Goal: Contribute content: Contribute content

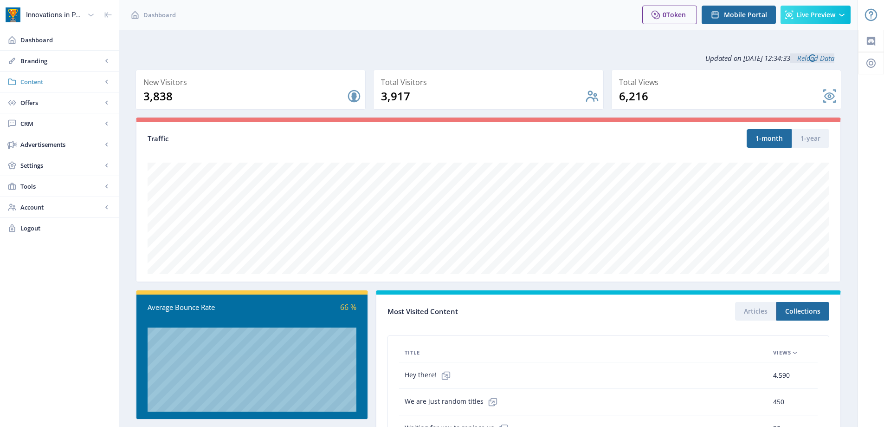
click at [59, 91] on link "Content" at bounding box center [59, 81] width 119 height 20
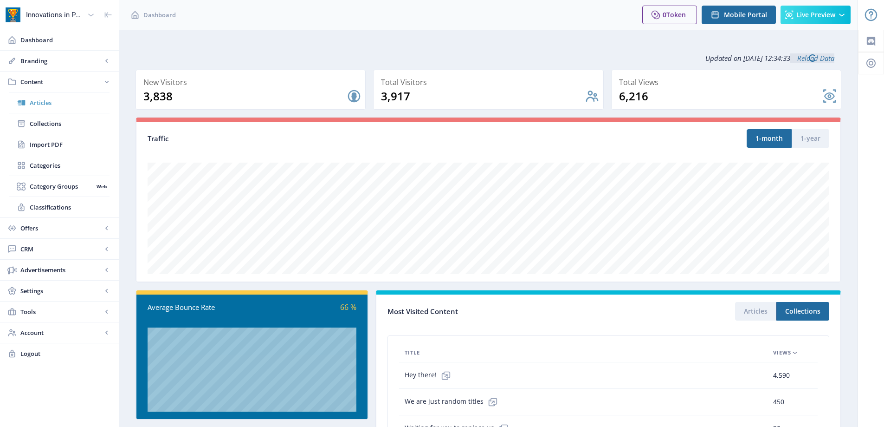
click at [58, 104] on span "Articles" at bounding box center [70, 102] width 80 height 9
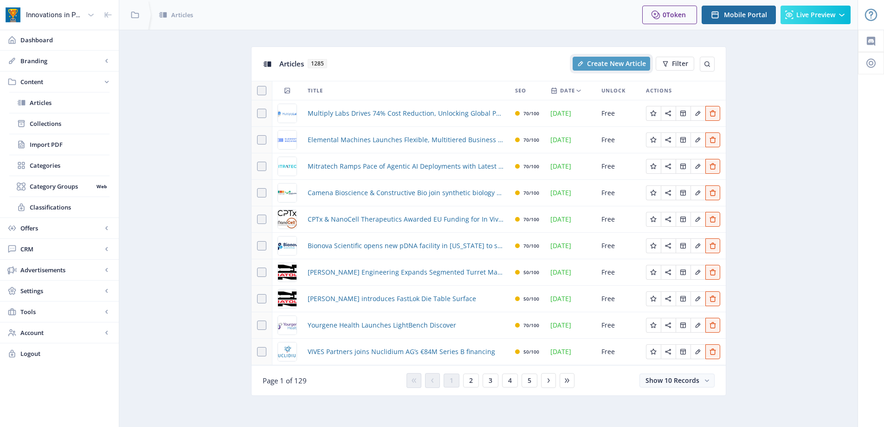
click at [607, 65] on span "Create New Article" at bounding box center [616, 63] width 59 height 7
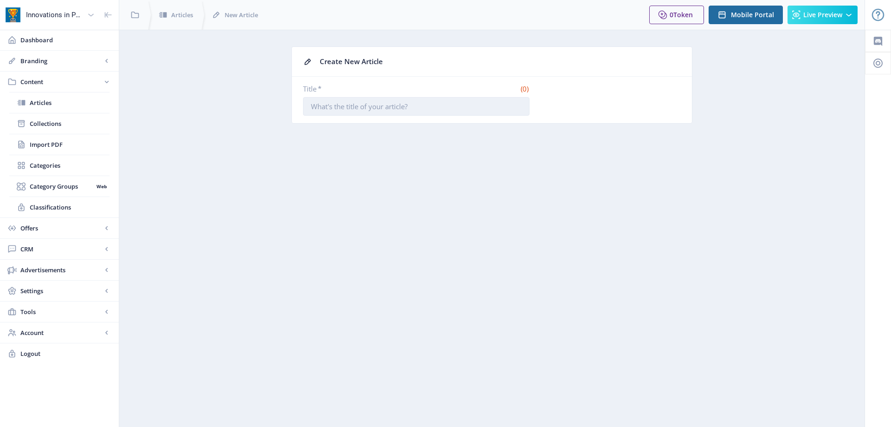
paste input "EpiCypher Launches Fiber-seq, a Breakthrough Multiomic Single-Molecule Genomics…"
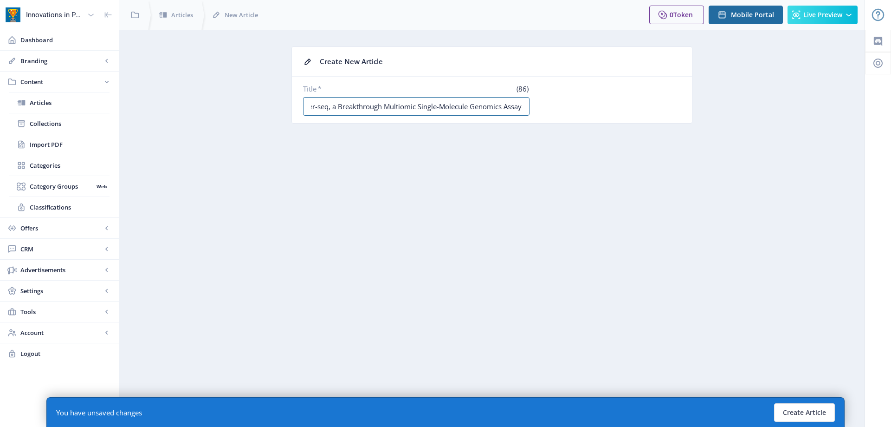
scroll to position [0, 78]
type input "EpiCypher Launches Fiber-seq, a Breakthrough Multiomic Single-Molecule Genomics…"
click at [811, 412] on button "Create Article" at bounding box center [804, 412] width 61 height 19
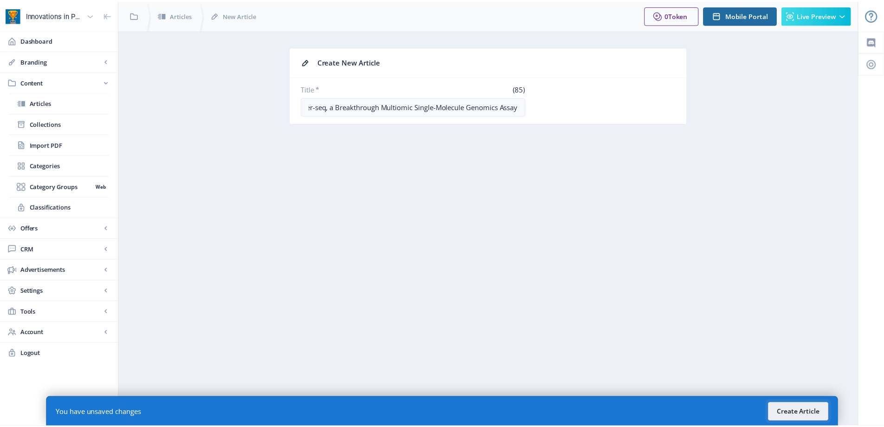
scroll to position [0, 0]
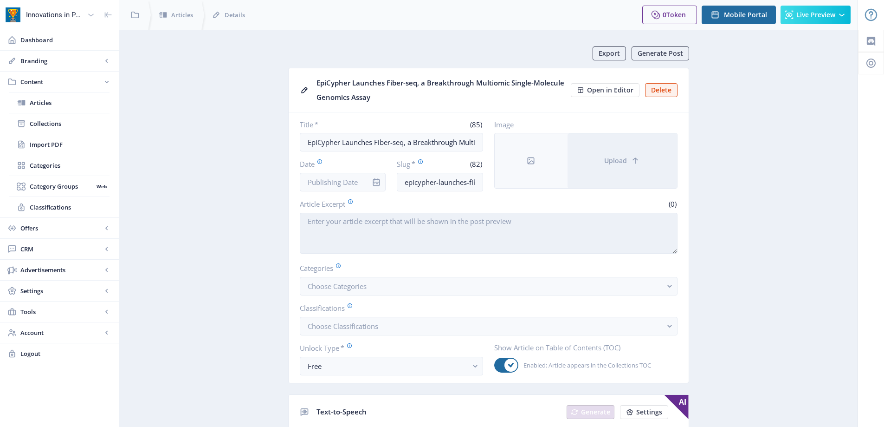
click at [382, 238] on textarea "Article Excerpt" at bounding box center [489, 233] width 378 height 41
paste textarea "Durham, NC (September 03, 2025) – Life Science Newswire – EpiCypher®, a pioneer…"
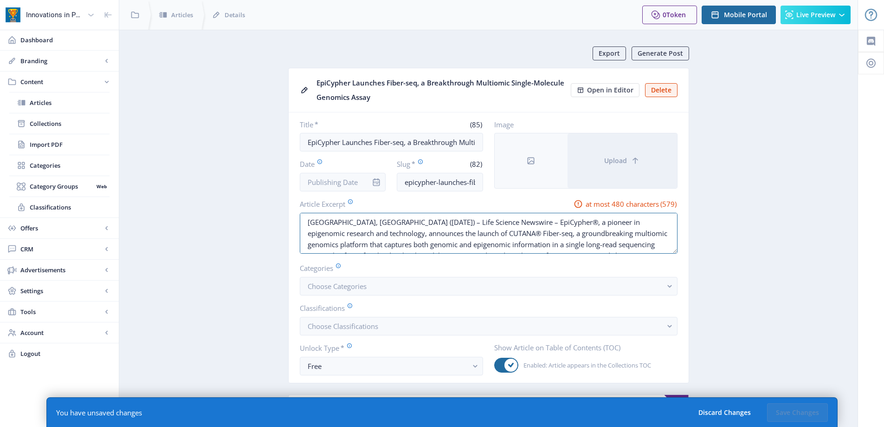
drag, startPoint x: 351, startPoint y: 222, endPoint x: 279, endPoint y: 221, distance: 72.9
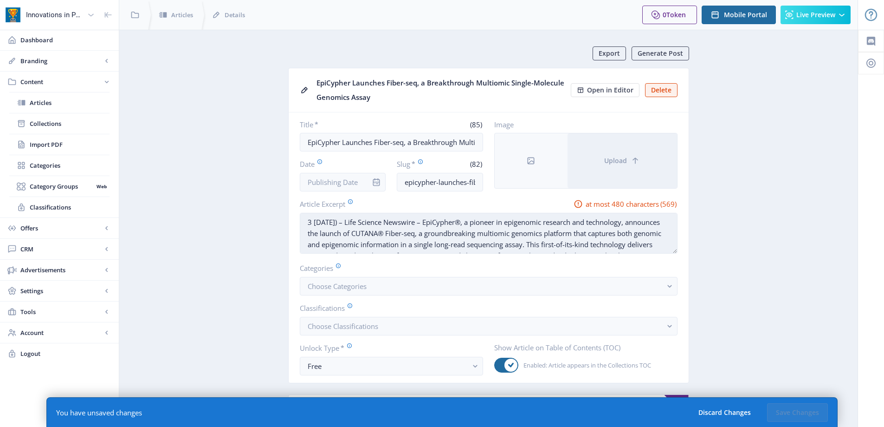
drag, startPoint x: 362, startPoint y: 221, endPoint x: 351, endPoint y: 219, distance: 11.0
click at [351, 219] on textarea "3 September 03, 2025) – Life Science Newswire – EpiCypher®, a pioneer in epigen…" at bounding box center [489, 233] width 378 height 41
click at [370, 222] on textarea "3 September 2025) – Life Science Newswire – EpiCypher®, a pioneer in epigenomic…" at bounding box center [489, 233] width 378 height 41
click at [555, 224] on textarea "3 September 2025 -- North Carolina, US -- Life Science Newswire – EpiCypher®, a…" at bounding box center [489, 233] width 378 height 41
drag, startPoint x: 518, startPoint y: 222, endPoint x: 446, endPoint y: 220, distance: 72.0
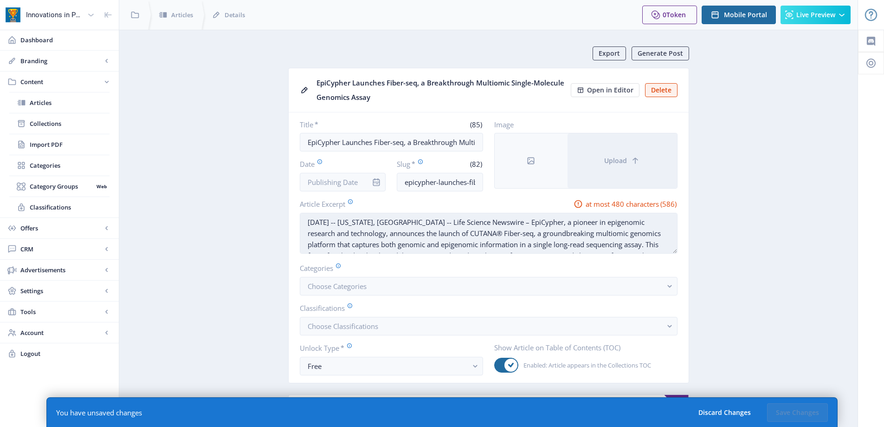
click at [446, 220] on textarea "3 September 2025 -- North Carolina, US -- Life Science Newswire – EpiCypher, a …" at bounding box center [489, 233] width 378 height 41
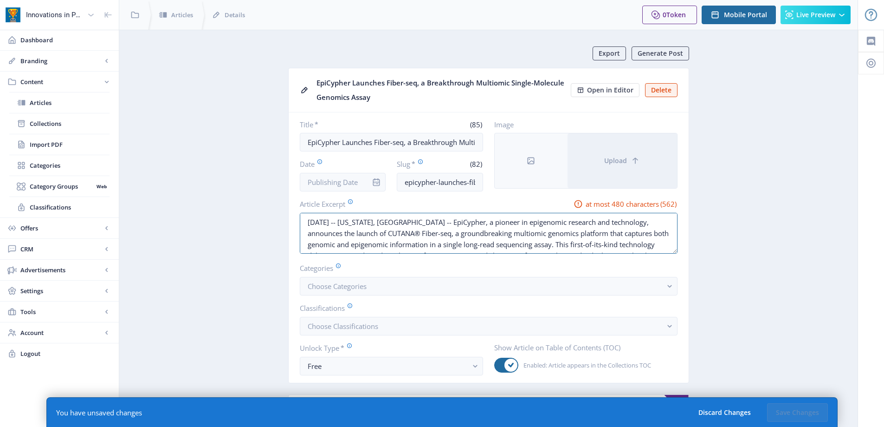
drag, startPoint x: 571, startPoint y: 244, endPoint x: 578, endPoint y: 275, distance: 31.9
click at [578, 275] on nb-card-body "Title * (85) EpiCypher Launches Fiber-seq, a Breakthrough Multiomic Single-Mole…" at bounding box center [489, 247] width 400 height 270
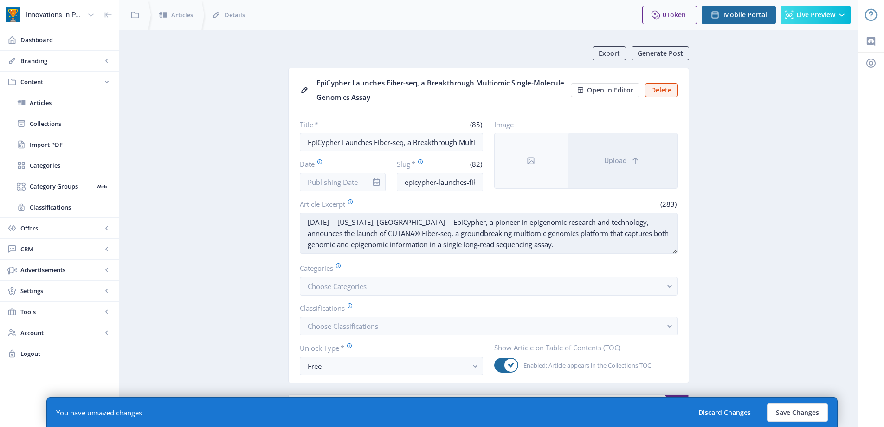
click at [415, 234] on textarea "3 September 2025 -- North Carolina, US -- EpiCypher, a pioneer in epigenomic re…" at bounding box center [489, 233] width 378 height 41
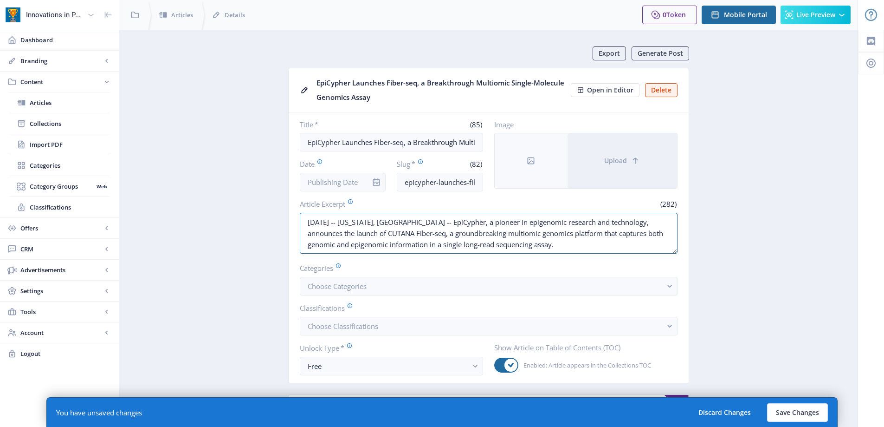
drag, startPoint x: 558, startPoint y: 245, endPoint x: 193, endPoint y: 206, distance: 367.9
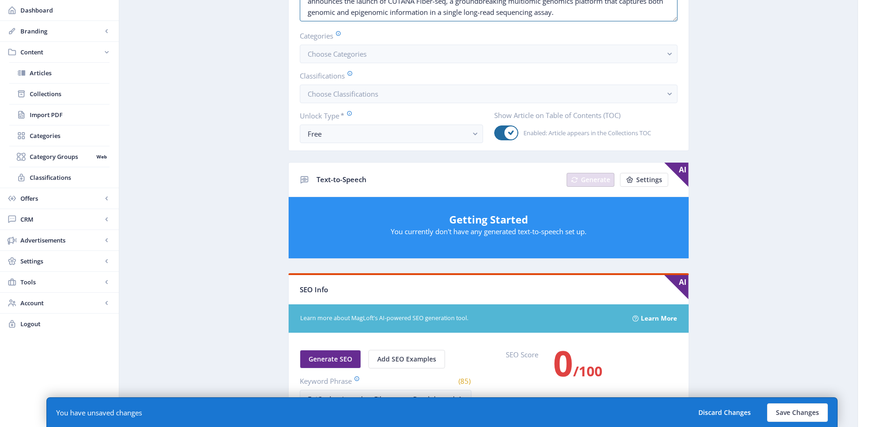
scroll to position [464, 0]
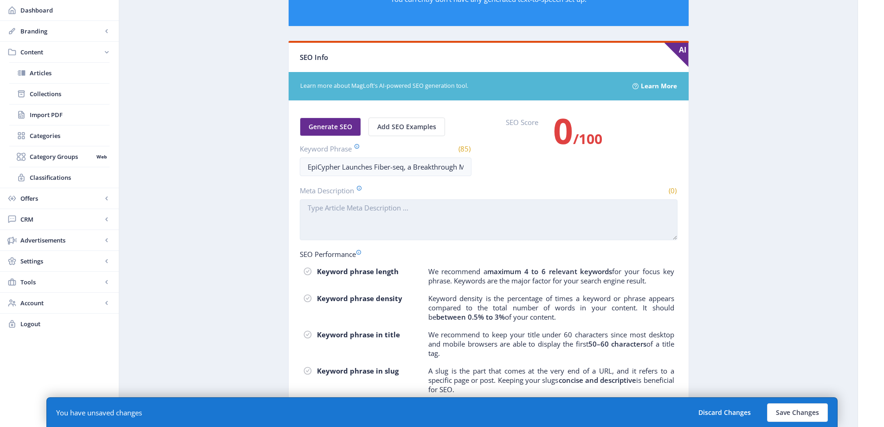
type textarea "3 September 2025 -- North Carolina, US -- EpiCypher, a pioneer in epigenomic re…"
click at [353, 214] on textarea "Meta Description" at bounding box center [489, 219] width 378 height 41
paste textarea "3 September 2025 -- North Carolina, US -- EpiCypher, a pioneer in epigenomic re…"
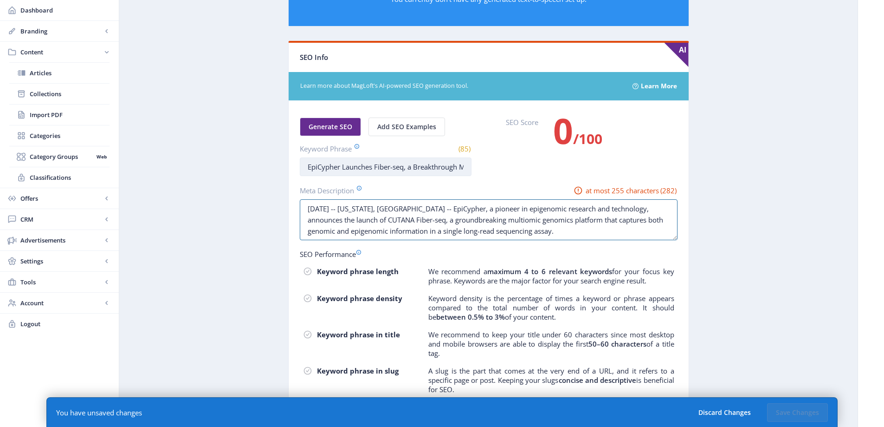
type textarea "3 September 2025 -- North Carolina, US -- EpiCypher, a pioneer in epigenomic re…"
drag, startPoint x: 339, startPoint y: 166, endPoint x: 562, endPoint y: 166, distance: 222.8
click at [562, 166] on div "Generate SEO Add SEO Examples Keyword Phrase (85) EpiCypher Launches Fiber-seq,…" at bounding box center [489, 146] width 378 height 58
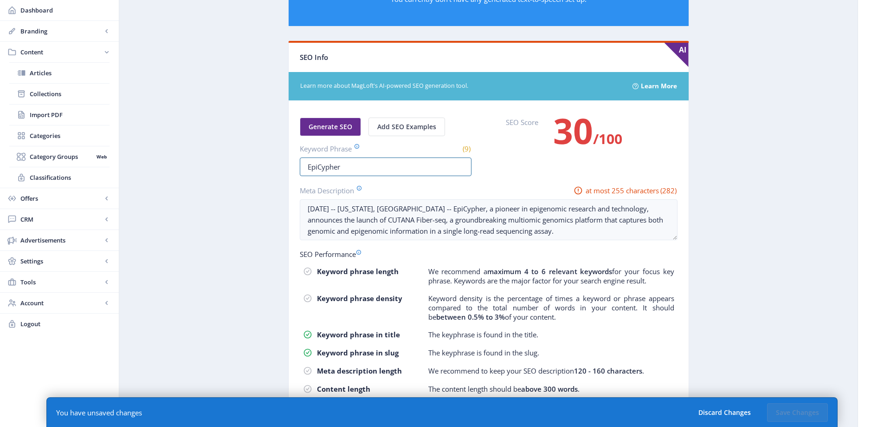
scroll to position [0, 0]
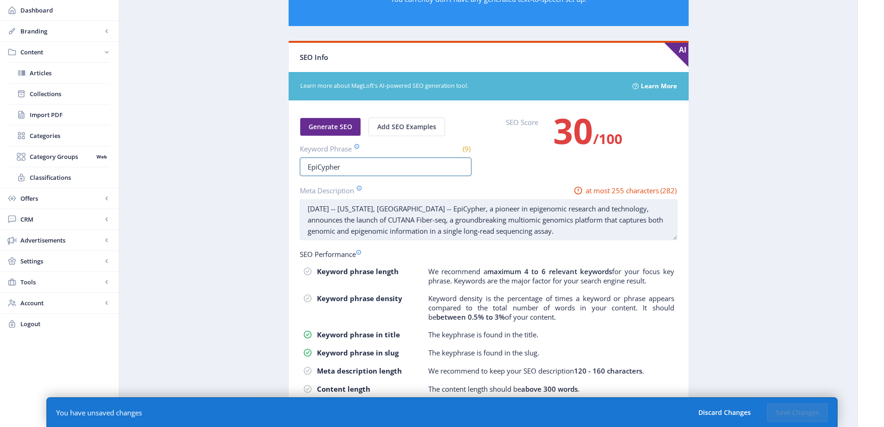
type input "EpiCypher"
click at [424, 230] on textarea "3 September 2025 -- North Carolina, US -- EpiCypher, a pioneer in epigenomic re…" at bounding box center [489, 219] width 378 height 41
drag, startPoint x: 475, startPoint y: 207, endPoint x: 449, endPoint y: 218, distance: 28.4
click at [449, 218] on textarea "3 September 2025 -- North Carolina, US -- EpiCypher, a pioneer in epigenomic re…" at bounding box center [489, 219] width 378 height 41
click at [631, 204] on textarea "3 September 2025 -- North Carolina, US -- EpiCypher, a pioneer in epigenomic re…" at bounding box center [489, 219] width 378 height 41
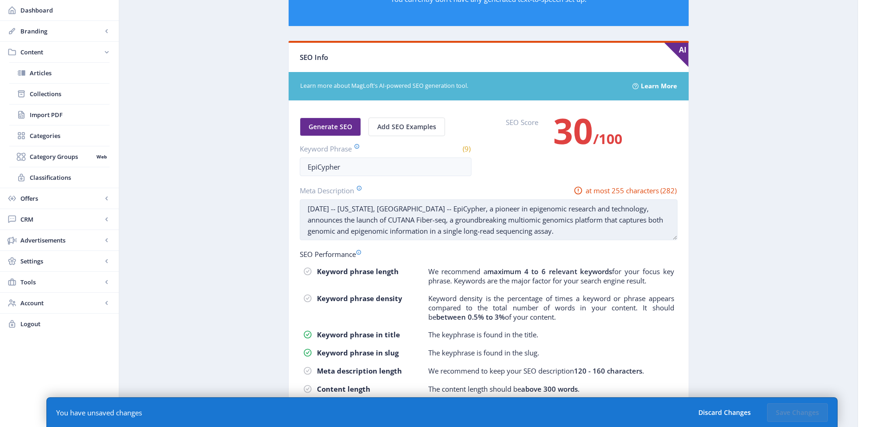
drag, startPoint x: 595, startPoint y: 210, endPoint x: 480, endPoint y: 212, distance: 114.2
click at [480, 212] on textarea "3 September 2025 -- North Carolina, US -- EpiCypher, a pioneer in epigenomic re…" at bounding box center [489, 219] width 378 height 41
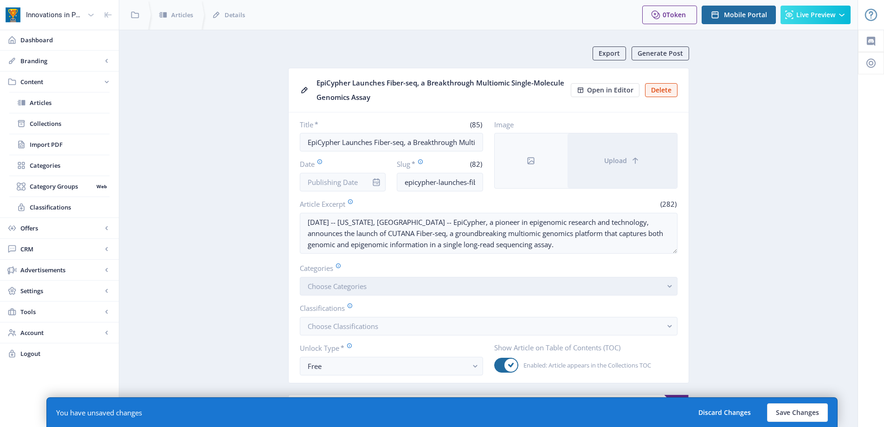
type textarea "3 September 2025 -- North Carolina, US -- EpiCypher announces the launch of CUT…"
click at [353, 281] on button "Choose Categories" at bounding box center [489, 286] width 378 height 19
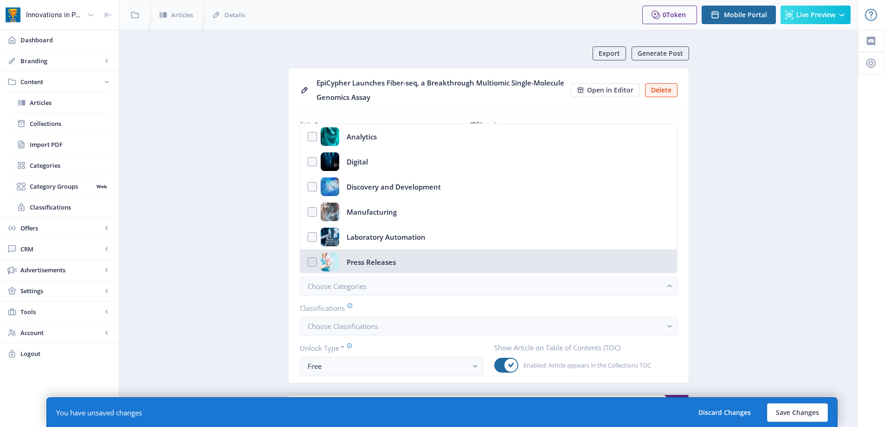
click at [357, 262] on div "Press Releases" at bounding box center [371, 262] width 49 height 19
checkbox input "true"
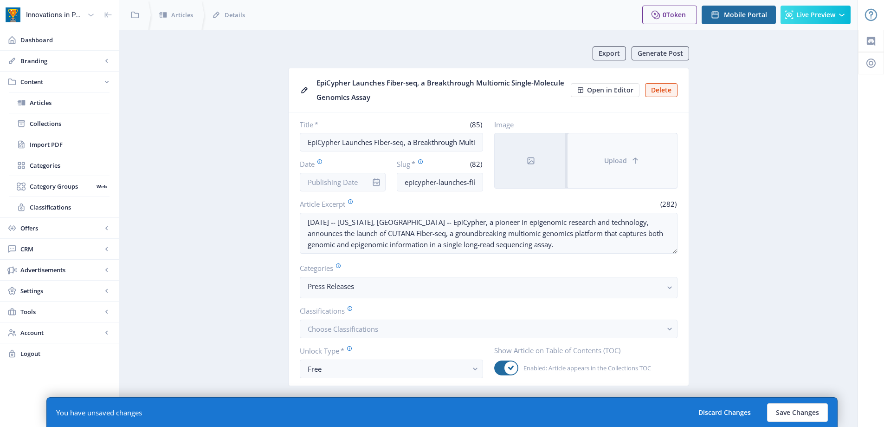
click at [625, 162] on span "Upload" at bounding box center [615, 160] width 23 height 7
click at [603, 170] on button "Upload" at bounding box center [623, 160] width 110 height 55
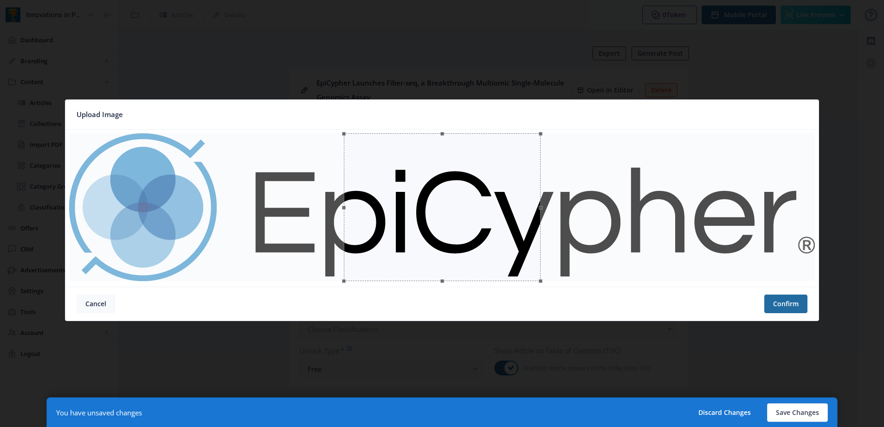
click at [100, 304] on button "Cancel" at bounding box center [96, 303] width 39 height 19
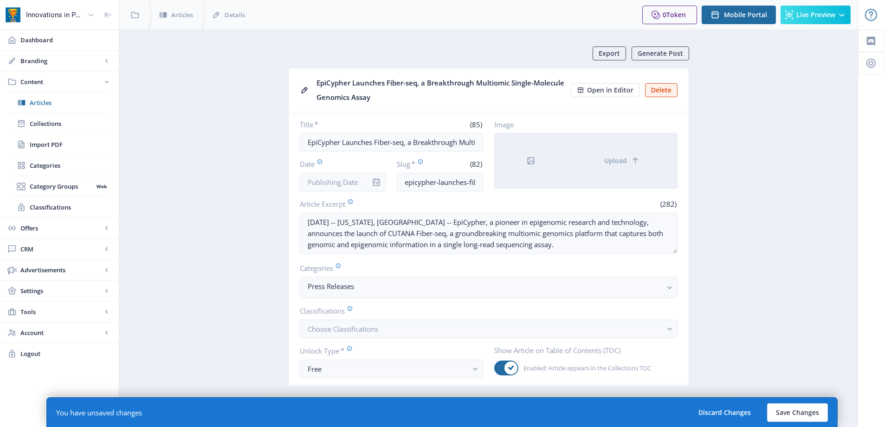
click at [565, 145] on div at bounding box center [531, 160] width 73 height 55
click at [590, 148] on button "Upload" at bounding box center [623, 160] width 110 height 55
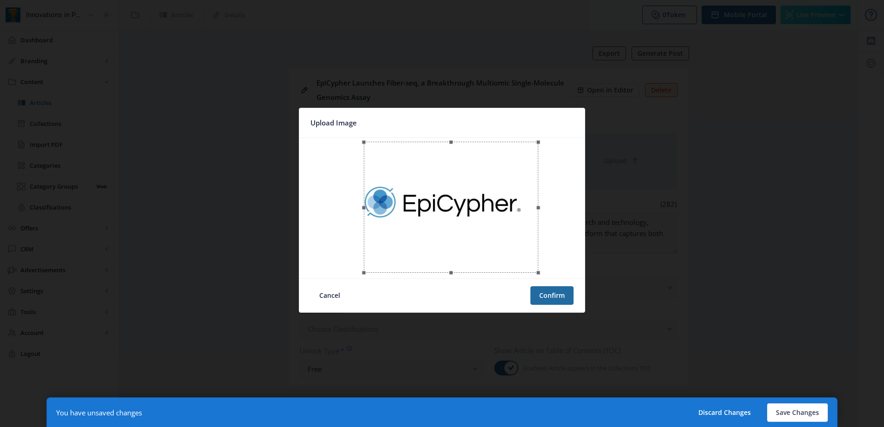
drag, startPoint x: 408, startPoint y: 207, endPoint x: 416, endPoint y: 208, distance: 8.8
click at [416, 208] on div at bounding box center [451, 207] width 175 height 131
drag, startPoint x: 538, startPoint y: 271, endPoint x: 523, endPoint y: 259, distance: 19.3
click at [523, 259] on span at bounding box center [523, 261] width 4 height 4
click at [473, 220] on div at bounding box center [443, 204] width 159 height 119
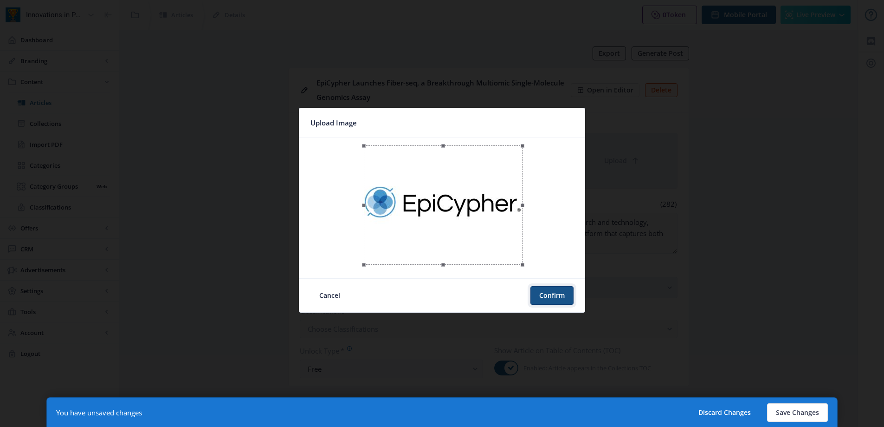
click at [544, 296] on button "Confirm" at bounding box center [552, 295] width 43 height 19
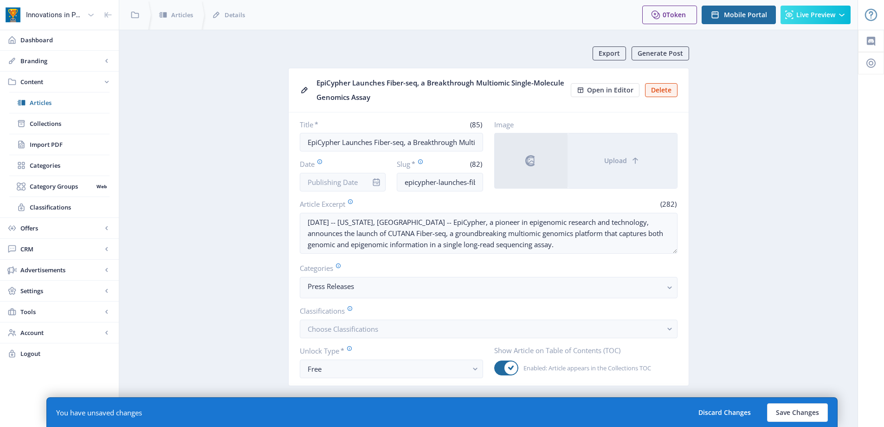
click at [341, 193] on nb-card-body "Title * (85) EpiCypher Launches Fiber-seq, a Breakthrough Multiomic Single-Mole…" at bounding box center [489, 248] width 400 height 273
click at [330, 178] on input "Date" at bounding box center [343, 182] width 86 height 19
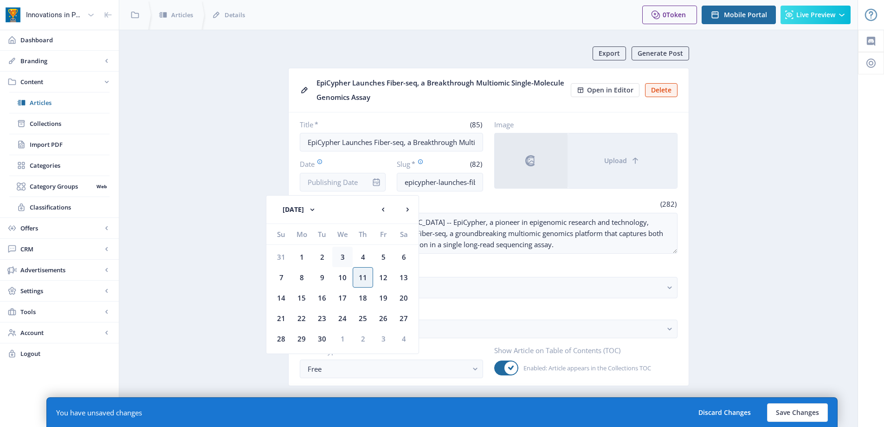
click at [344, 259] on div "3" at bounding box center [342, 256] width 20 height 20
type input "[DATE]"
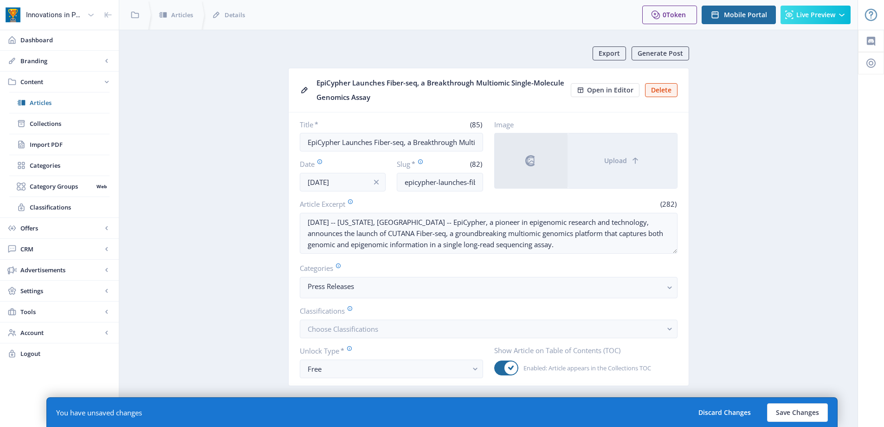
click at [626, 94] on button "Open in Editor" at bounding box center [605, 90] width 69 height 14
drag, startPoint x: 561, startPoint y: 247, endPoint x: 187, endPoint y: 206, distance: 376.8
click at [807, 412] on button "Save Changes" at bounding box center [797, 412] width 61 height 19
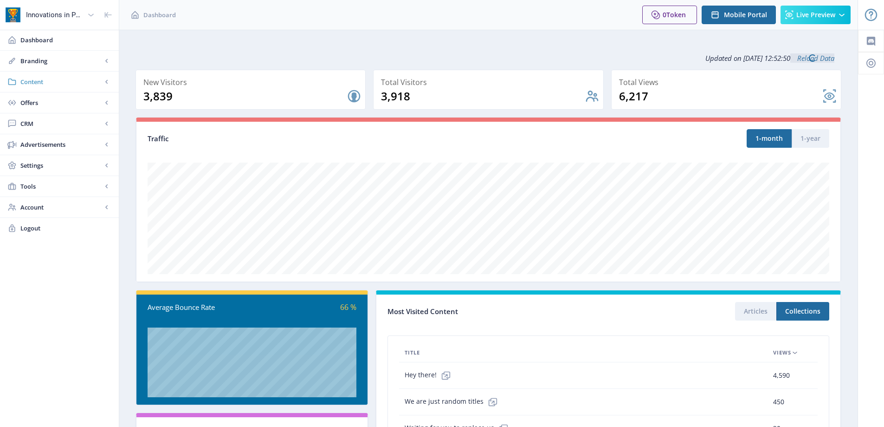
click at [59, 89] on link "Content" at bounding box center [59, 81] width 119 height 20
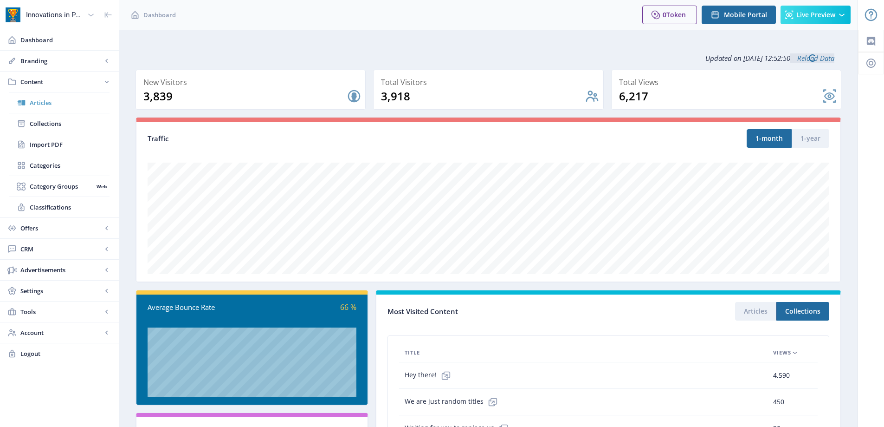
click at [61, 100] on span "Articles" at bounding box center [70, 102] width 80 height 9
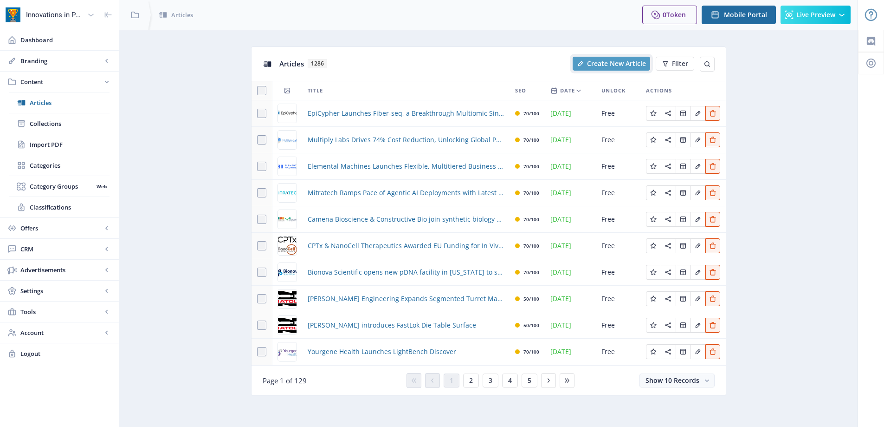
click at [601, 67] on span "Create New Article" at bounding box center [616, 63] width 59 height 7
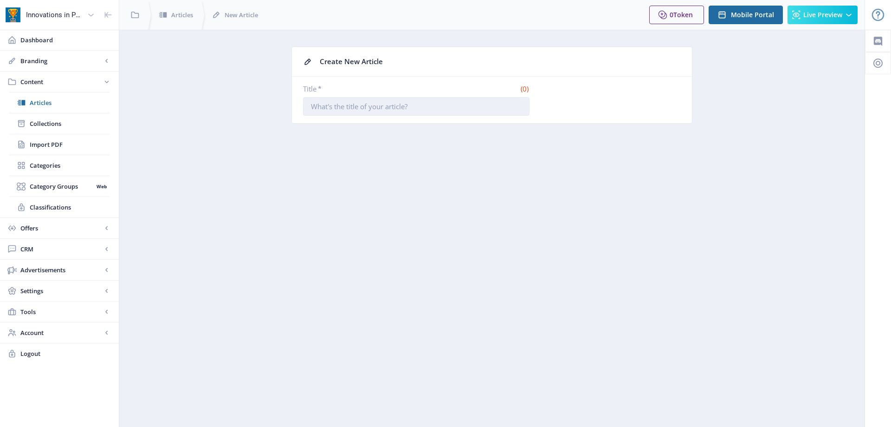
paste input "diaago and Peak Analysis & Automation partner to bring practical automation sol…"
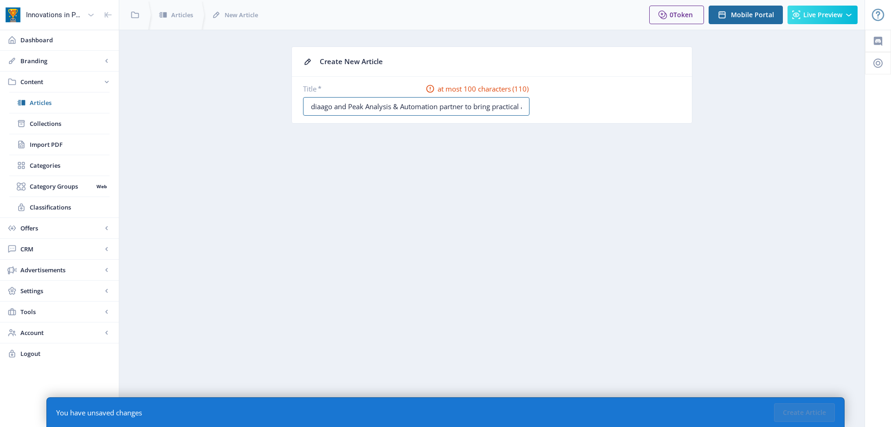
scroll to position [0, 145]
drag, startPoint x: 493, startPoint y: 104, endPoint x: 563, endPoint y: 107, distance: 69.7
click at [563, 107] on div "Title * at most 100 characters (110) diaago and Peak Analysis & Automation part…" at bounding box center [492, 100] width 378 height 32
click at [378, 110] on input "diaago and Peak Analysis & Automation partner to bring practical automation sol…" at bounding box center [416, 106] width 227 height 19
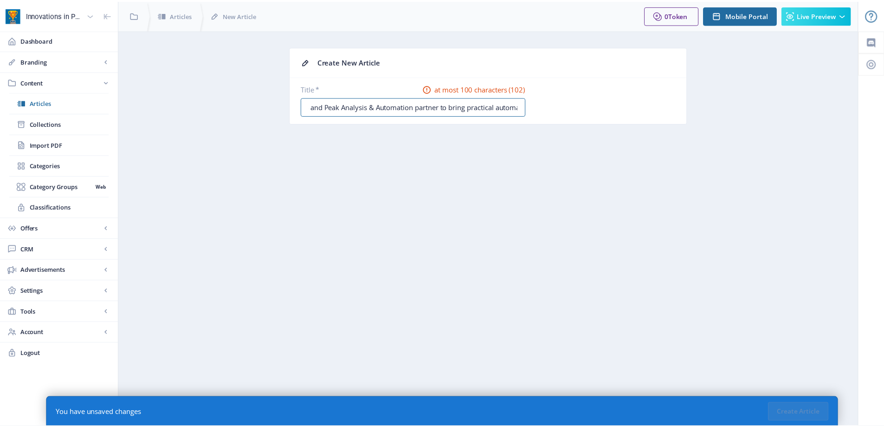
scroll to position [0, 0]
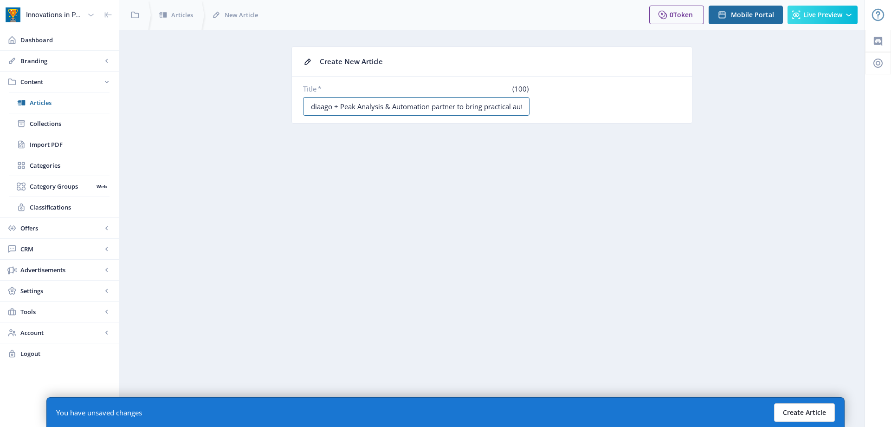
type input "diaago + Peak Analysis & Automation partner to bring practical automation solut…"
drag, startPoint x: 785, startPoint y: 408, endPoint x: 590, endPoint y: 346, distance: 204.4
click at [783, 406] on button "Create Article" at bounding box center [804, 412] width 61 height 19
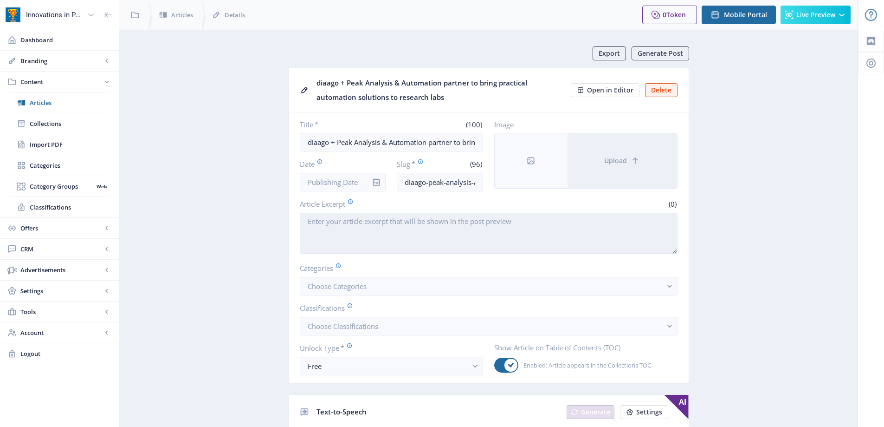
click at [310, 229] on textarea "Article Excerpt" at bounding box center [489, 233] width 378 height 41
paste textarea "[[GEOGRAPHIC_DATA], [GEOGRAPHIC_DATA] [DATE]] – diaago , a stocking distributor…"
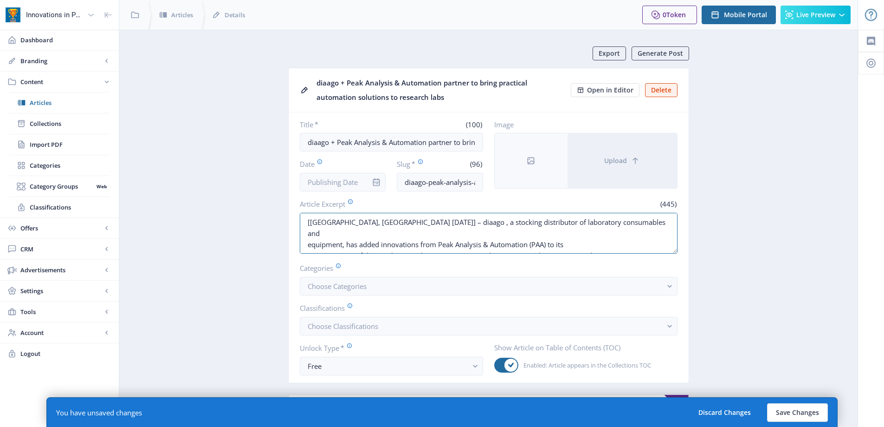
drag, startPoint x: 351, startPoint y: 221, endPoint x: 271, endPoint y: 221, distance: 80.3
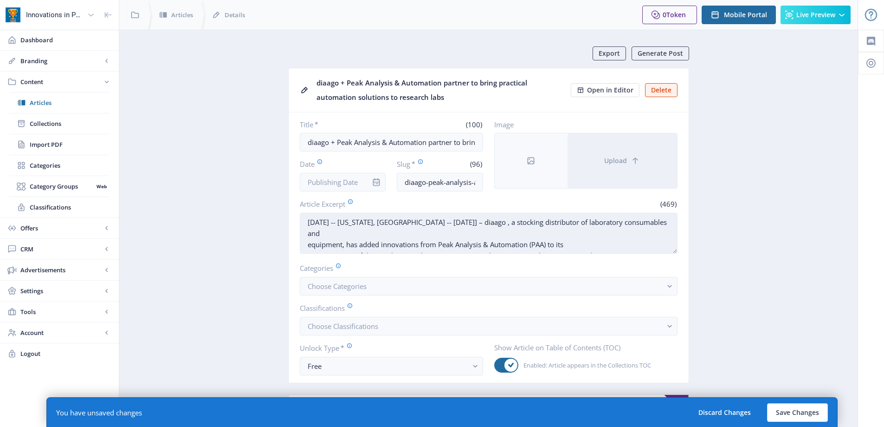
drag, startPoint x: 475, startPoint y: 223, endPoint x: 428, endPoint y: 219, distance: 48.0
click at [428, 219] on textarea "[DATE] -- [US_STATE], [GEOGRAPHIC_DATA] -- [DATE]] – diaago , a stocking distri…" at bounding box center [489, 233] width 378 height 41
click at [609, 231] on textarea "[DATE] -- [US_STATE], [GEOGRAPHIC_DATA] -- diaago , a stocking distributor of l…" at bounding box center [489, 233] width 378 height 41
click at [629, 218] on textarea "[DATE] -- [US_STATE], [GEOGRAPHIC_DATA] -- diaago , a stocking distributor of l…" at bounding box center [489, 233] width 378 height 41
click at [613, 242] on textarea "[DATE] -- [US_STATE], [GEOGRAPHIC_DATA] -- diaago , a stocking distributor of l…" at bounding box center [489, 233] width 378 height 41
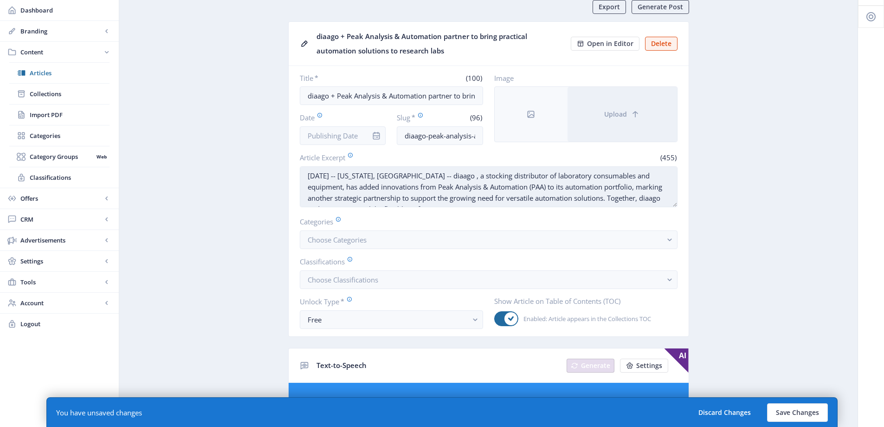
scroll to position [45, 0]
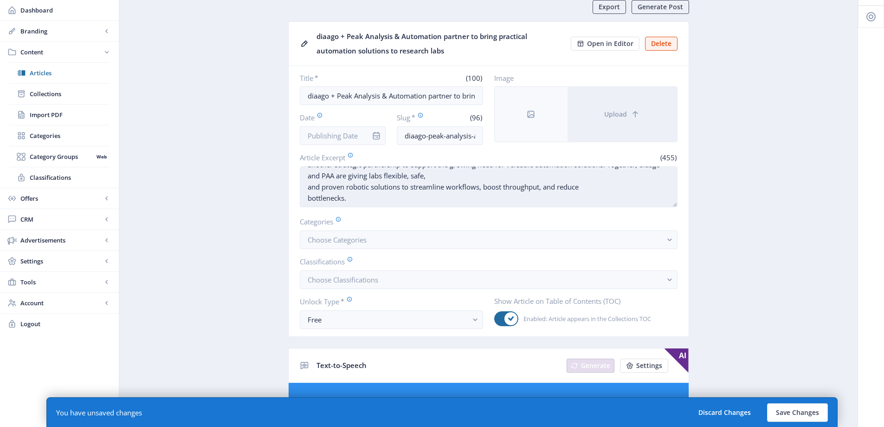
click at [602, 177] on textarea "[DATE] -- [US_STATE], [GEOGRAPHIC_DATA] -- diaago , a stocking distributor of l…" at bounding box center [489, 186] width 378 height 41
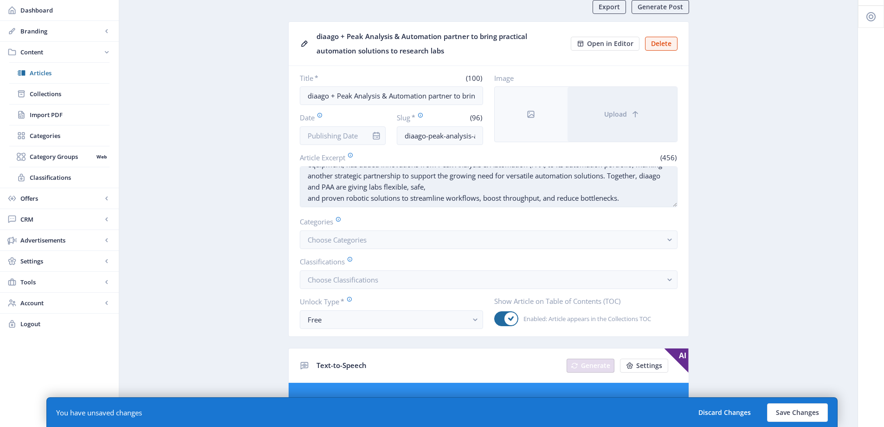
scroll to position [33, 0]
click at [536, 179] on textarea "[DATE] -- [US_STATE], [GEOGRAPHIC_DATA] -- diaago , a stocking distributor of l…" at bounding box center [489, 186] width 378 height 41
click at [537, 185] on textarea "[DATE] -- [US_STATE], [GEOGRAPHIC_DATA] -- diaago , a stocking distributor of l…" at bounding box center [489, 186] width 378 height 41
click at [399, 199] on textarea "[DATE] -- [US_STATE], [GEOGRAPHIC_DATA] -- diaago , a stocking distributor of l…" at bounding box center [489, 186] width 378 height 41
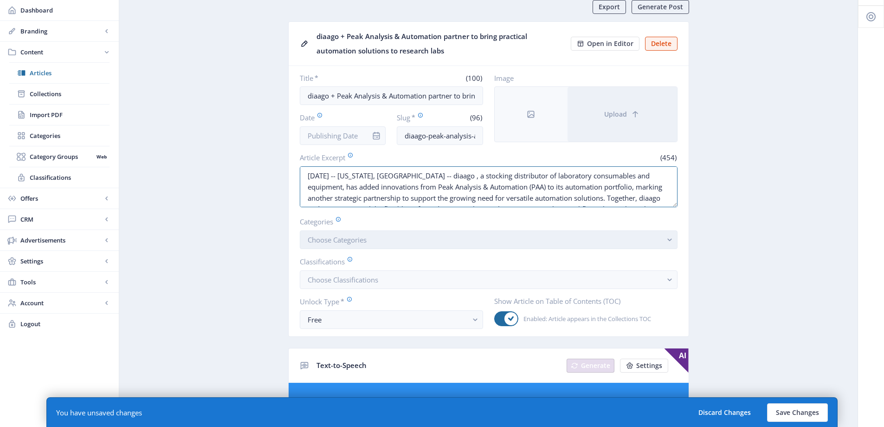
type textarea "[DATE] -- [US_STATE], [GEOGRAPHIC_DATA] -- diaago , a stocking distributor of l…"
click at [370, 243] on button "Choose Categories" at bounding box center [489, 239] width 378 height 19
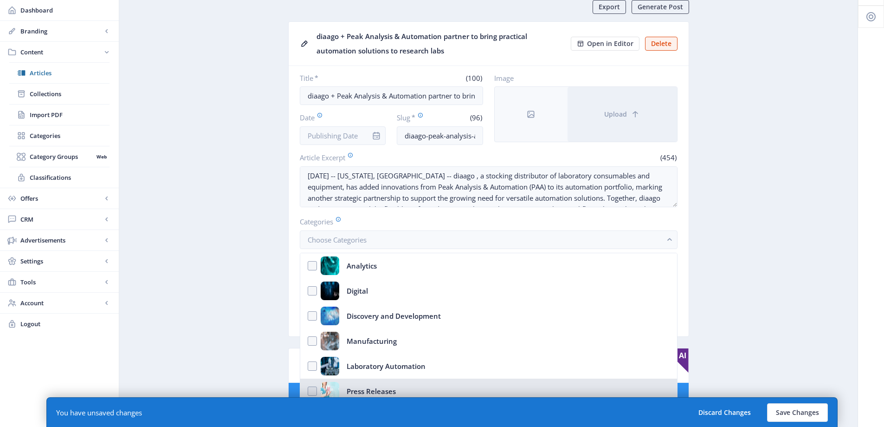
click at [386, 389] on div "Press Releases" at bounding box center [371, 391] width 49 height 19
checkbox input "true"
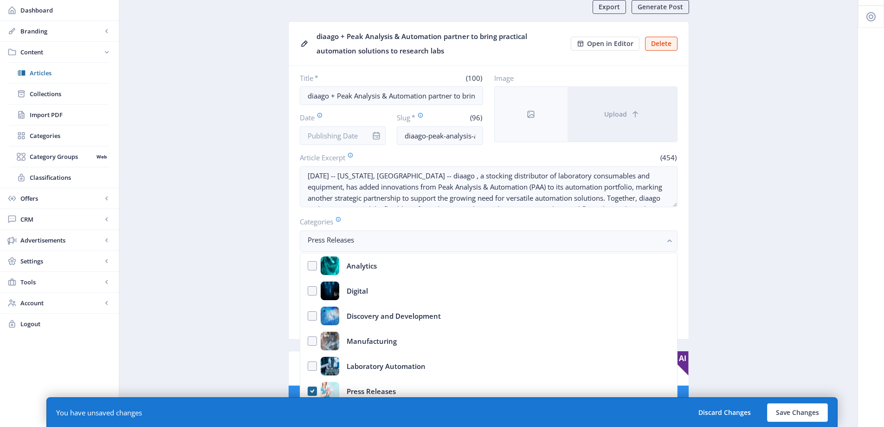
click at [259, 232] on app-content-article "Export Generate Post diaago + Peak Analysis & Automation partner to bring pract…" at bounding box center [489, 431] width 706 height 862
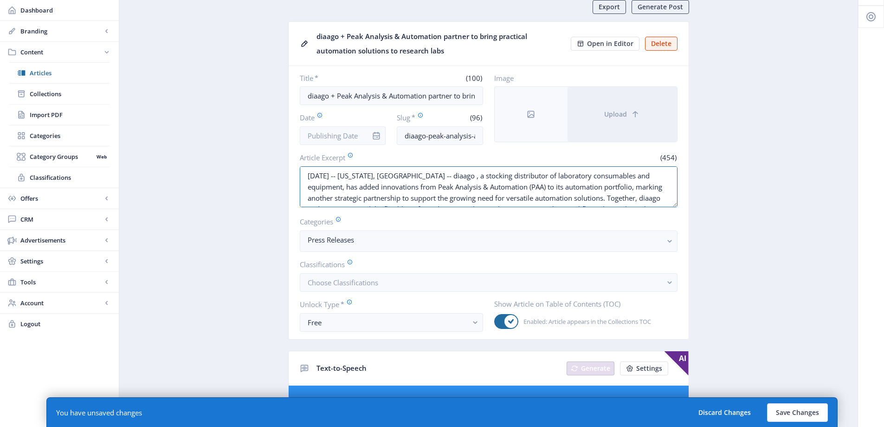
scroll to position [22, 0]
drag, startPoint x: 304, startPoint y: 175, endPoint x: 604, endPoint y: 224, distance: 304.3
click at [605, 224] on nb-card-body "Title * (100) diaago + Peak Analysis & Automation partner to bring practical au…" at bounding box center [489, 202] width 400 height 273
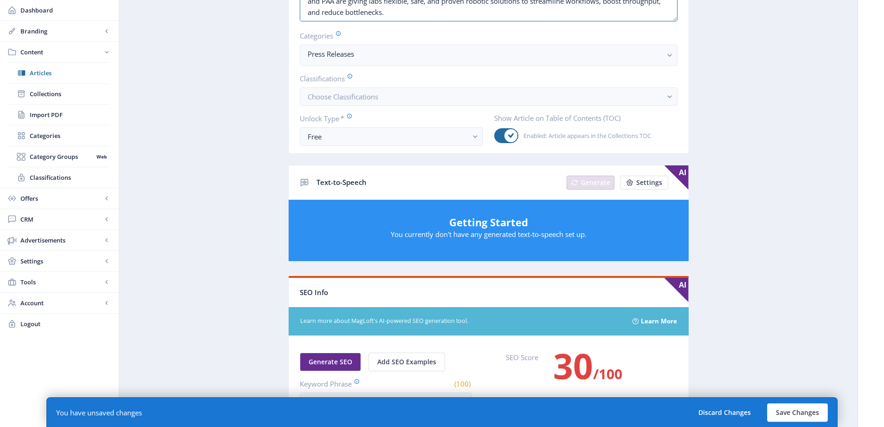
scroll to position [464, 0]
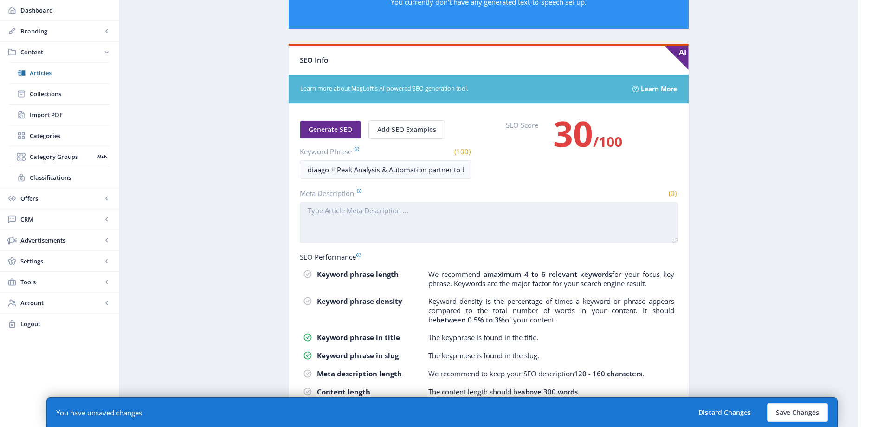
click at [372, 218] on textarea "Meta Description" at bounding box center [489, 222] width 378 height 41
paste textarea "[DATE] -- [US_STATE], [GEOGRAPHIC_DATA] -- diaago , a stocking distributor of l…"
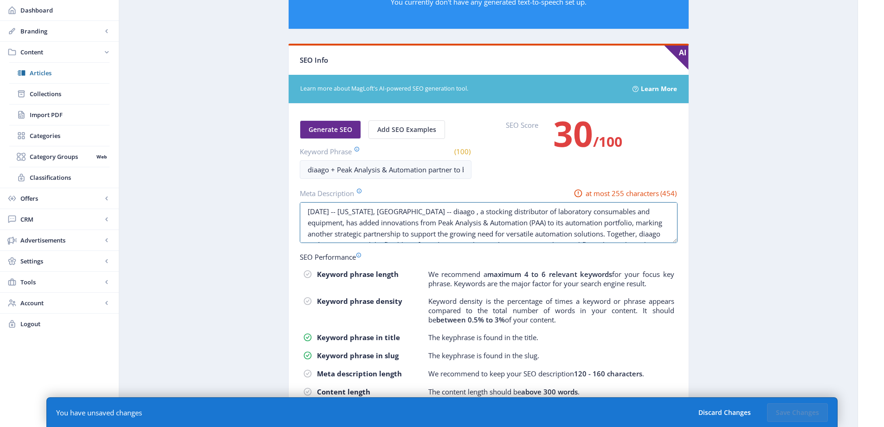
scroll to position [22, 0]
drag, startPoint x: 580, startPoint y: 232, endPoint x: 580, endPoint y: 252, distance: 20.4
click at [580, 252] on nb-card-body "Generate SEO Add SEO Examples Keyword Phrase (100) diaago + Peak Analysis & Aut…" at bounding box center [489, 267] width 400 height 326
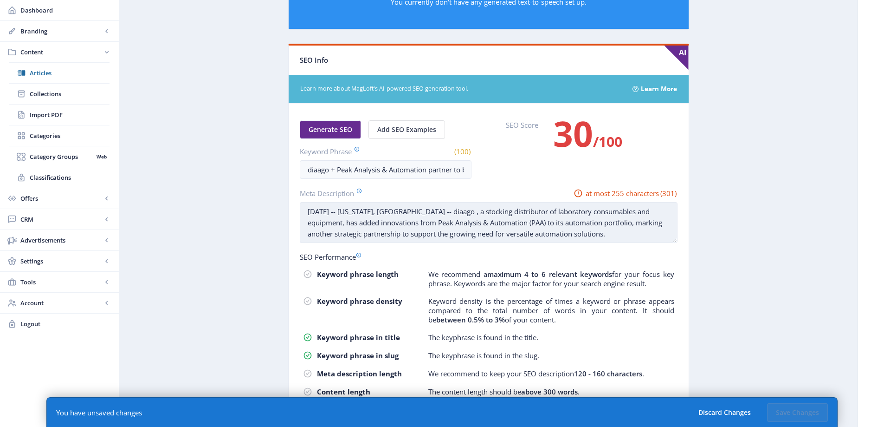
drag, startPoint x: 454, startPoint y: 211, endPoint x: 662, endPoint y: 209, distance: 207.5
click at [662, 209] on textarea "[DATE] -- [US_STATE], [GEOGRAPHIC_DATA] -- diaago , a stocking distributor of l…" at bounding box center [489, 222] width 378 height 41
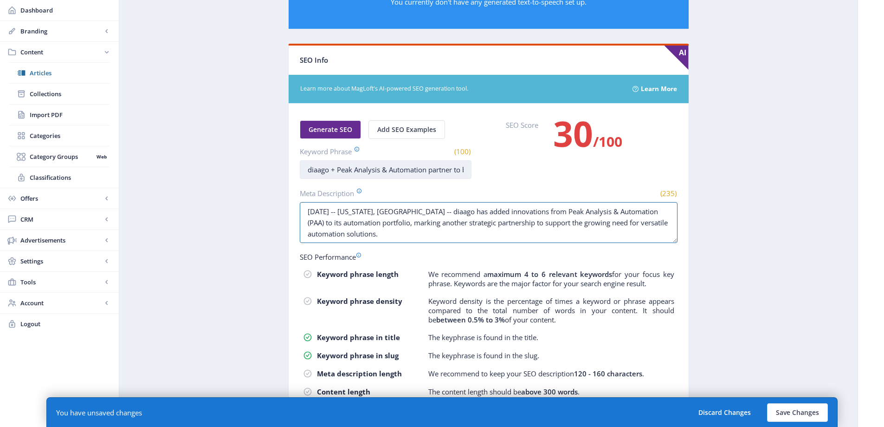
type textarea "[DATE] -- [US_STATE], [GEOGRAPHIC_DATA] -- diaago has added innovations from Pe…"
drag, startPoint x: 332, startPoint y: 171, endPoint x: 578, endPoint y: 168, distance: 246.5
click at [578, 168] on div "Generate SEO Add SEO Examples Keyword Phrase (100) diaago + Peak Analysis & Aut…" at bounding box center [489, 149] width 378 height 58
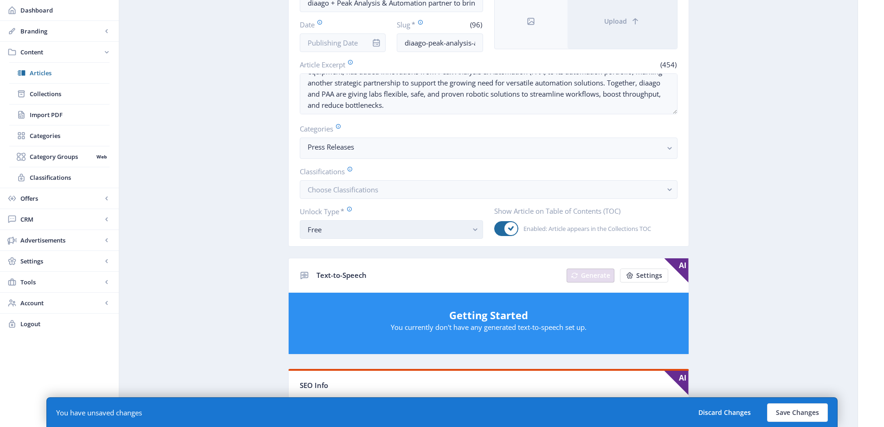
scroll to position [0, 0]
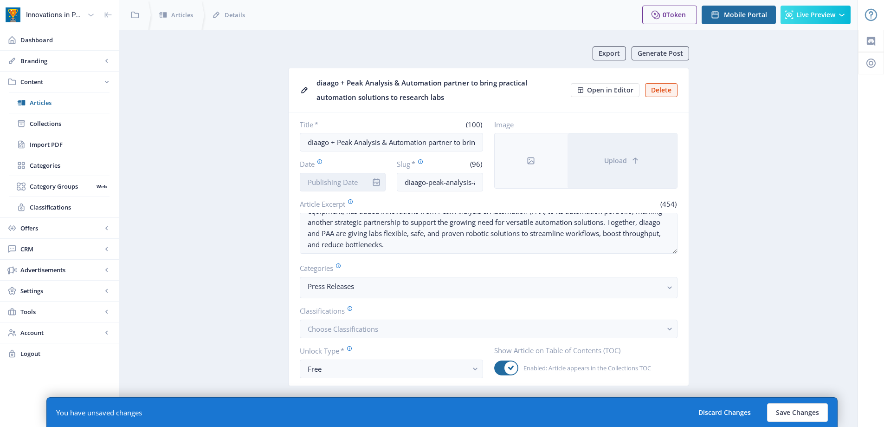
type input "diaago"
click at [364, 183] on input "Date" at bounding box center [343, 182] width 86 height 19
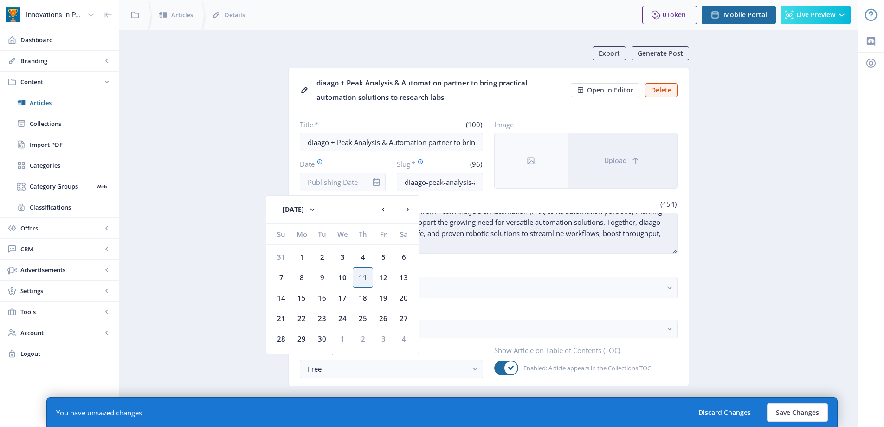
click at [496, 228] on textarea "[DATE] -- [US_STATE], [GEOGRAPHIC_DATA] -- diaago , a stocking distributor of l…" at bounding box center [489, 233] width 378 height 41
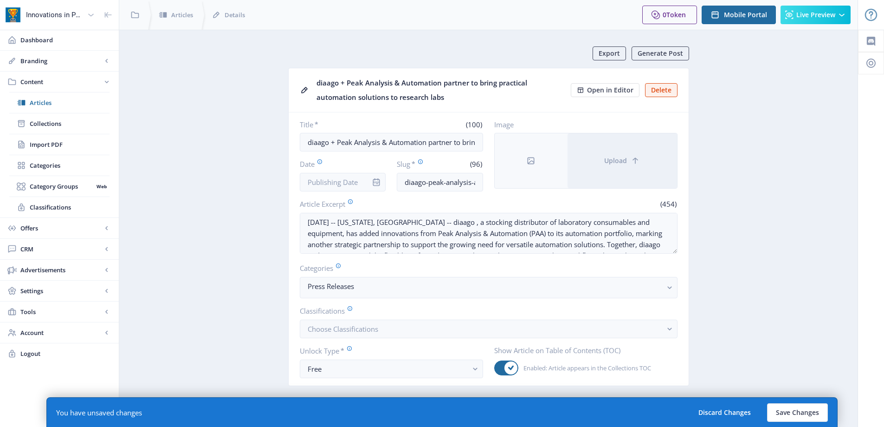
click at [363, 191] on nb-card-body "Title * (100) diaago + Peak Analysis & Automation partner to bring practical au…" at bounding box center [489, 248] width 400 height 273
click at [356, 179] on input "Date" at bounding box center [343, 182] width 86 height 19
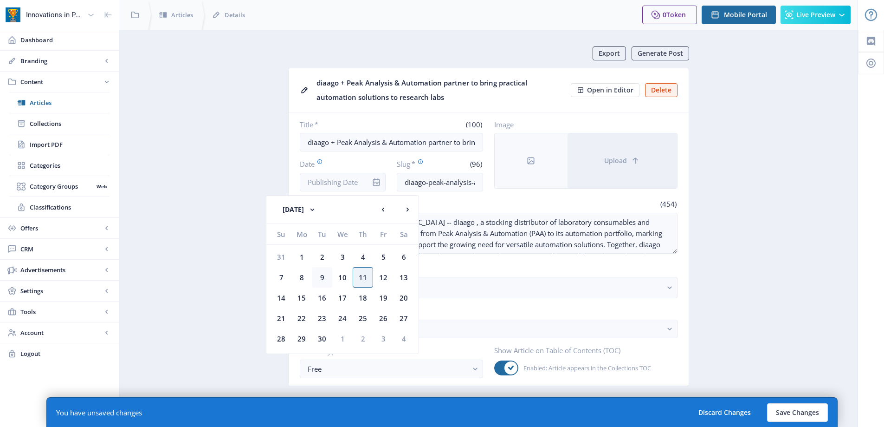
click at [322, 276] on div "9" at bounding box center [322, 277] width 20 height 20
type input "[DATE]"
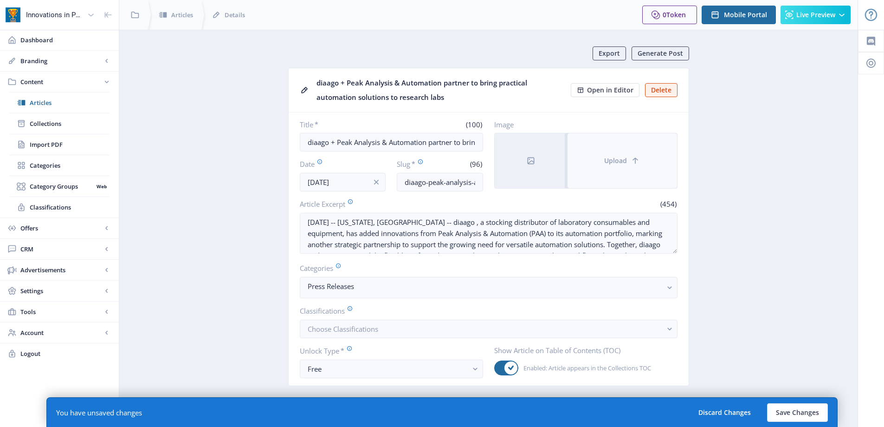
click at [603, 165] on button "Upload" at bounding box center [623, 160] width 110 height 55
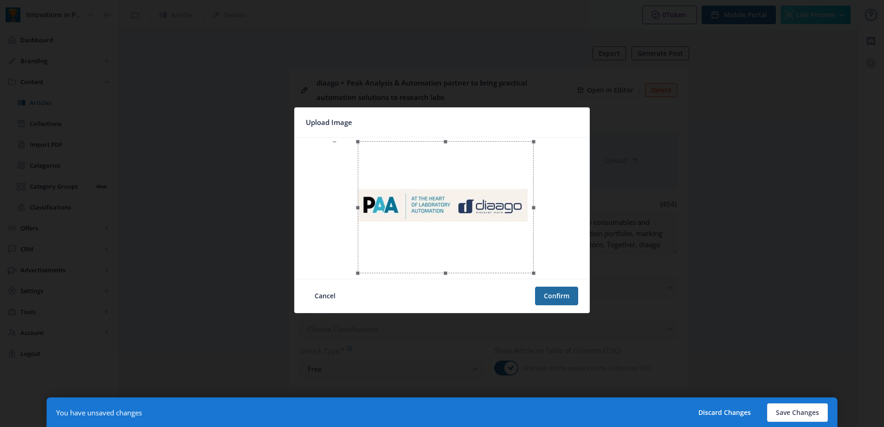
drag, startPoint x: 504, startPoint y: 258, endPoint x: 509, endPoint y: 258, distance: 5.1
click at [508, 258] on div at bounding box center [446, 207] width 176 height 132
drag, startPoint x: 536, startPoint y: 275, endPoint x: 529, endPoint y: 267, distance: 10.5
click at [529, 267] on span at bounding box center [527, 268] width 11 height 12
click at [564, 298] on button "Confirm" at bounding box center [556, 295] width 43 height 19
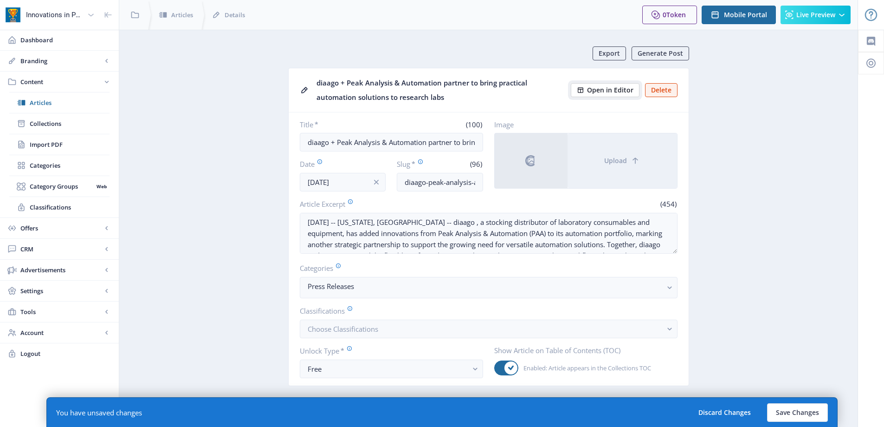
click at [609, 91] on span "Open in Editor" at bounding box center [610, 89] width 46 height 7
drag, startPoint x: 308, startPoint y: 139, endPoint x: 456, endPoint y: 151, distance: 149.0
click at [501, 146] on div "Title * (100) diaago + Peak Analysis & Automation partner to bring practical au…" at bounding box center [489, 155] width 378 height 71
drag, startPoint x: 452, startPoint y: 149, endPoint x: 457, endPoint y: 149, distance: 5.2
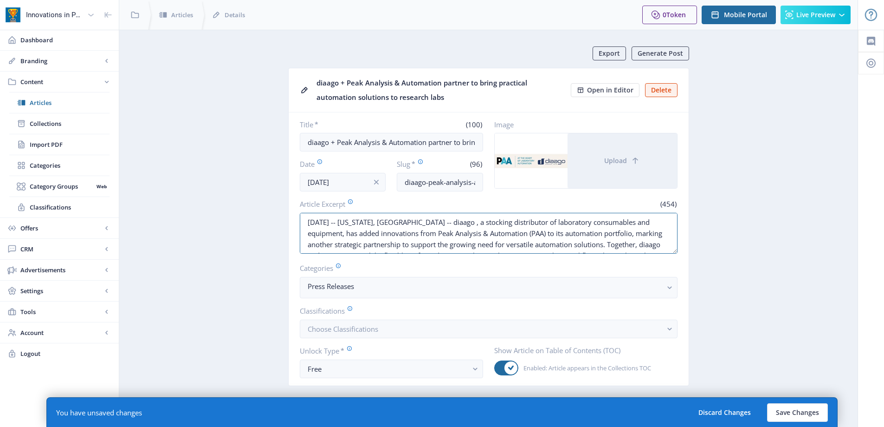
scroll to position [22, 0]
drag, startPoint x: 305, startPoint y: 220, endPoint x: 640, endPoint y: 269, distance: 339.1
click at [640, 269] on nb-card-body "Title * (100) diaago + Peak Analysis & Automation partner to bring practical au…" at bounding box center [489, 248] width 400 height 273
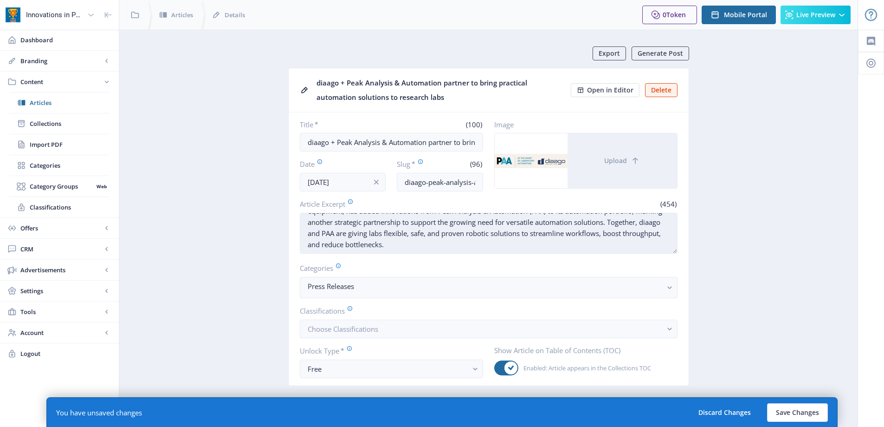
scroll to position [0, 0]
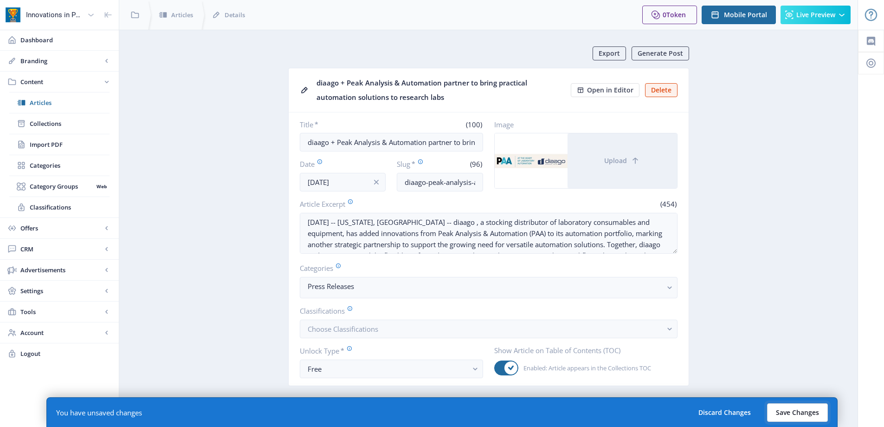
click at [789, 411] on button "Save Changes" at bounding box center [797, 412] width 61 height 19
